Goal: Transaction & Acquisition: Book appointment/travel/reservation

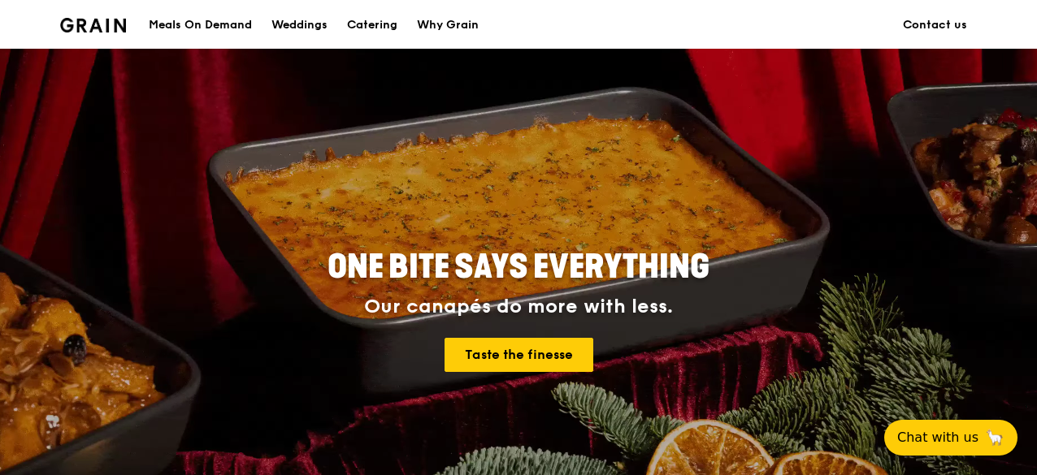
scroll to position [442, 0]
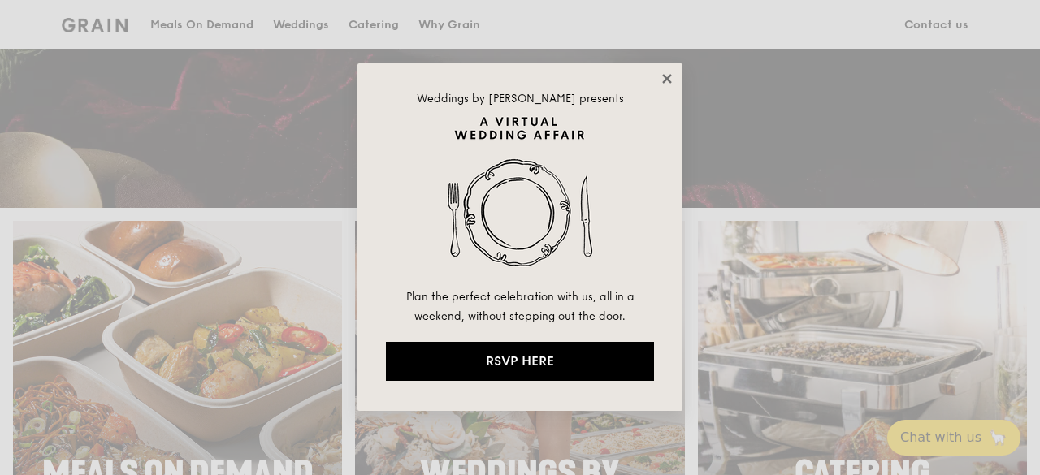
click at [668, 80] on icon at bounding box center [666, 78] width 9 height 9
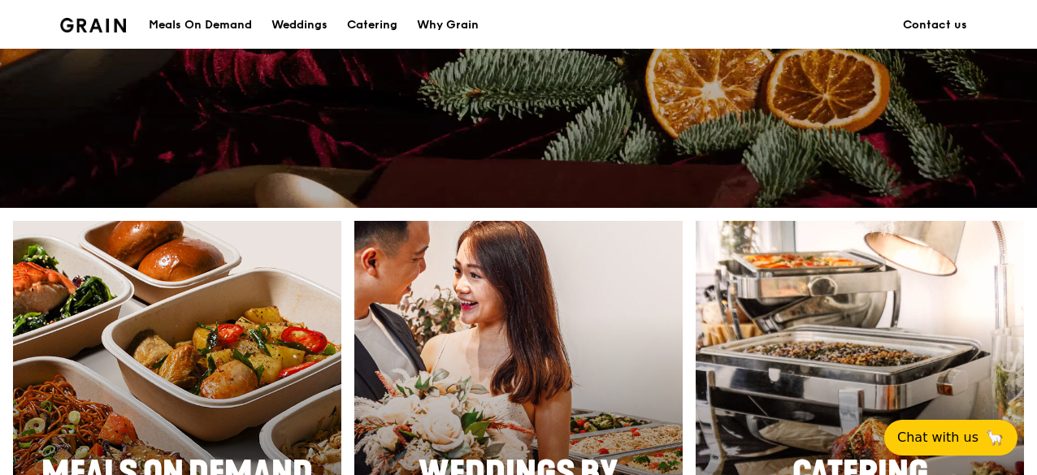
click at [158, 19] on div "Meals On Demand" at bounding box center [200, 25] width 103 height 49
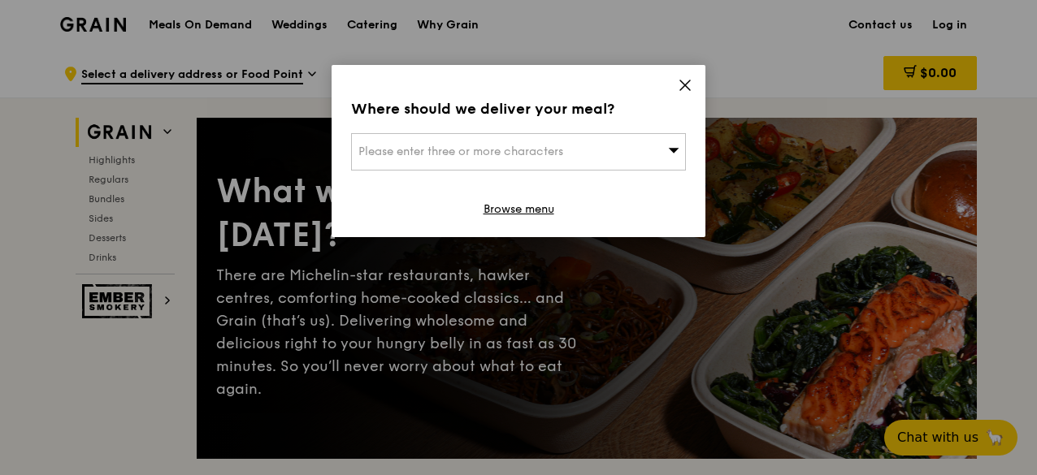
click at [678, 80] on icon at bounding box center [685, 85] width 15 height 15
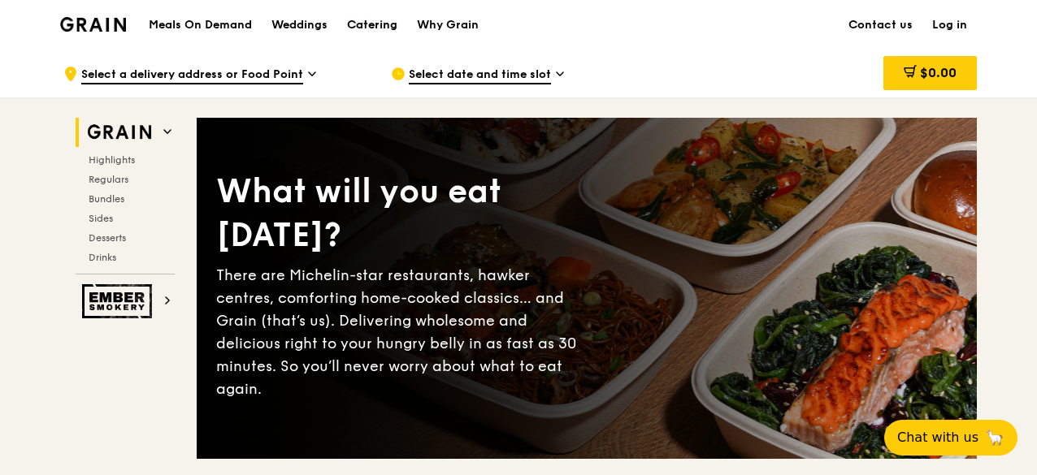
click at [382, 27] on div "Catering" at bounding box center [372, 25] width 50 height 49
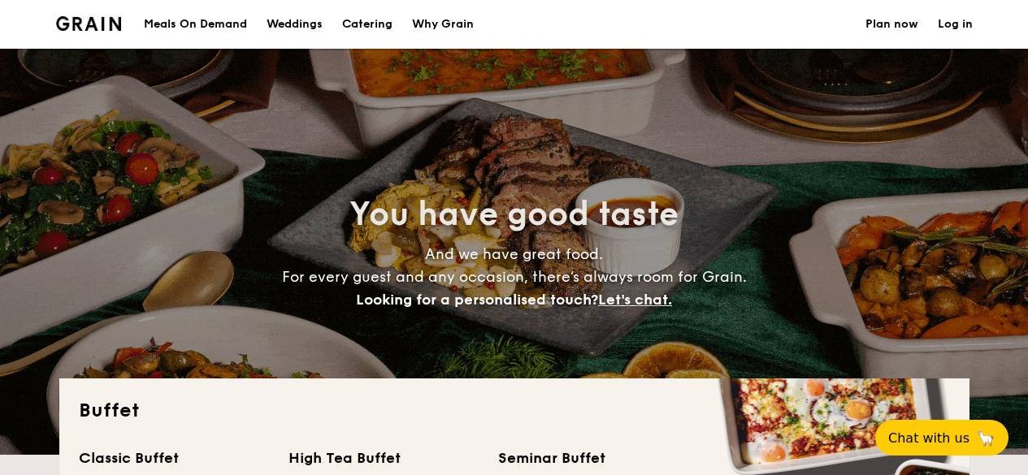
select select
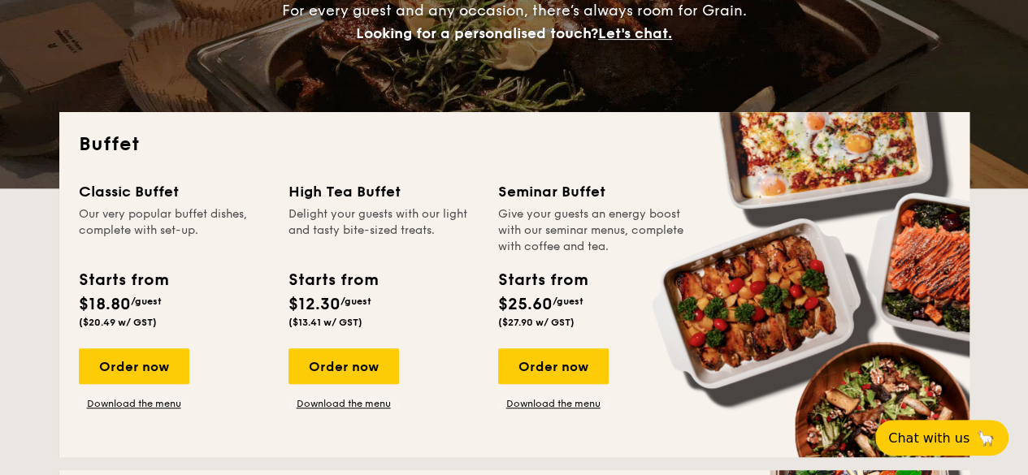
scroll to position [268, 0]
